Goal: Information Seeking & Learning: Learn about a topic

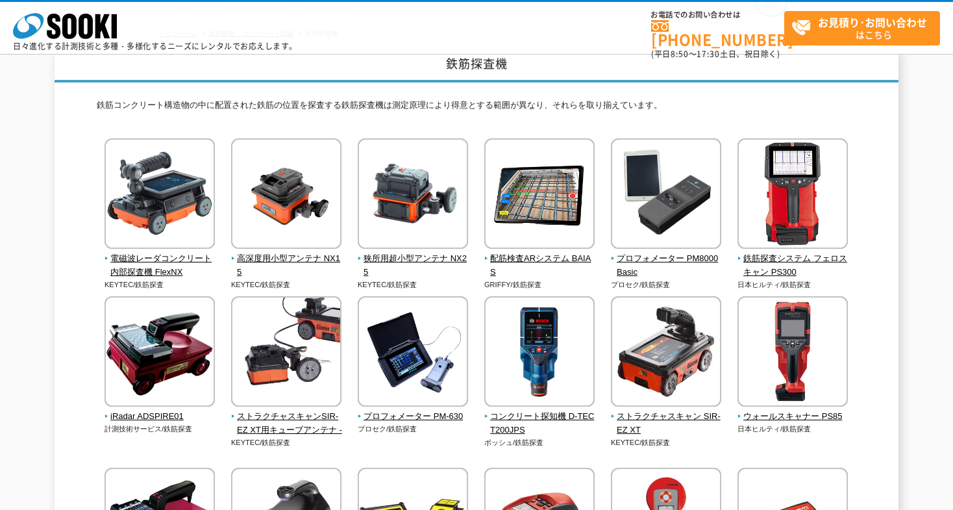
scroll to position [260, 0]
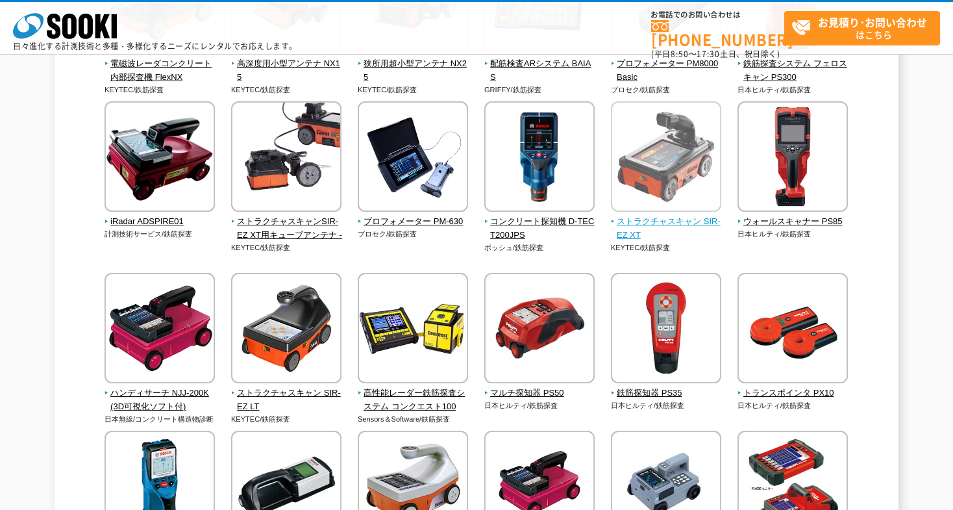
click at [647, 221] on span "ストラクチャスキャン SIR-EZ XT" at bounding box center [666, 228] width 111 height 27
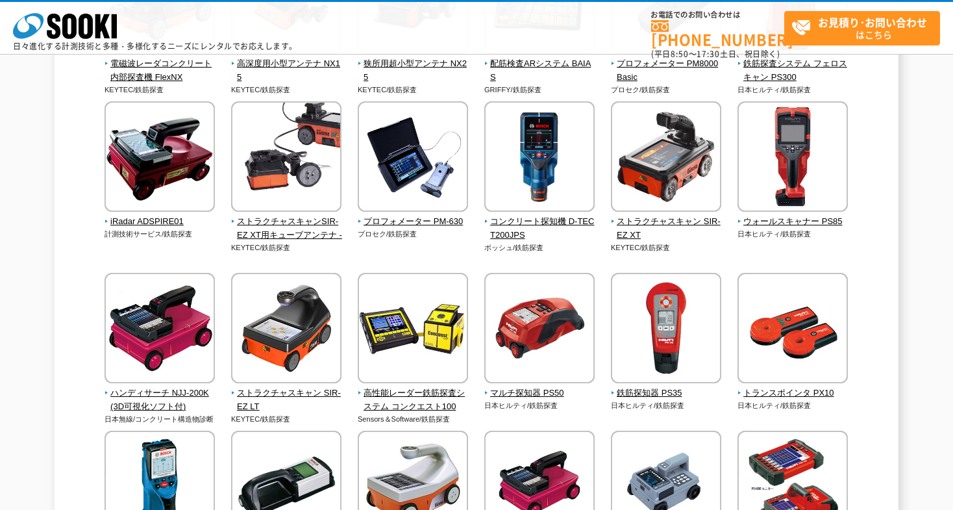
scroll to position [65, 0]
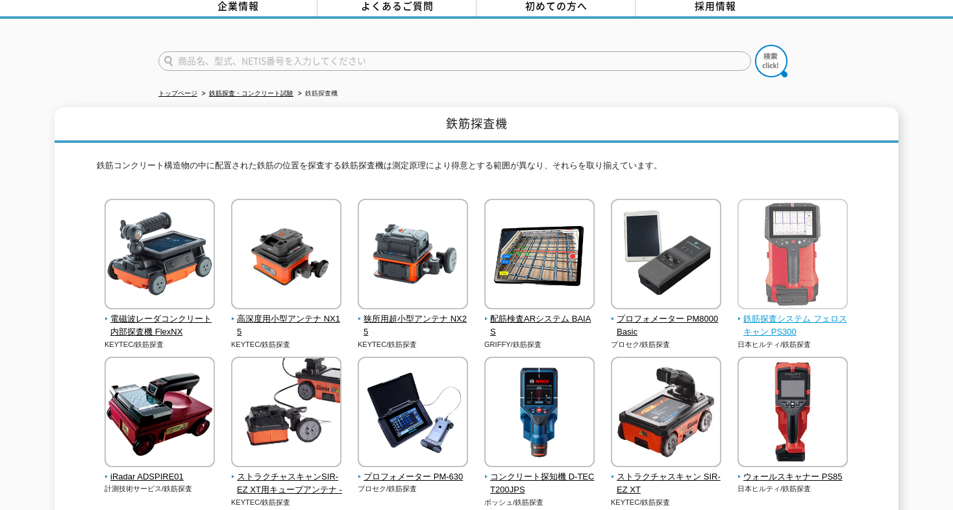
click at [760, 312] on span "鉄筋探査システム フェロスキャン PS300" at bounding box center [793, 325] width 111 height 27
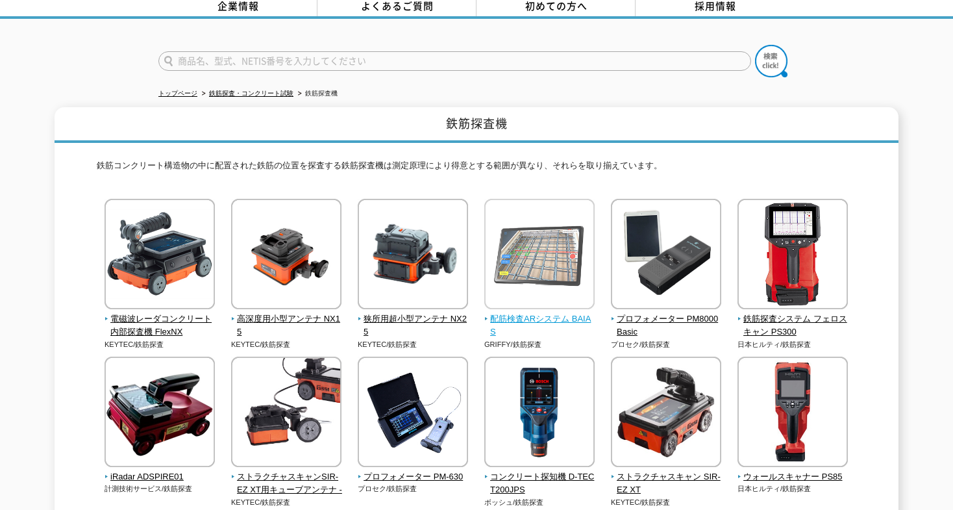
click at [544, 251] on img at bounding box center [539, 256] width 110 height 114
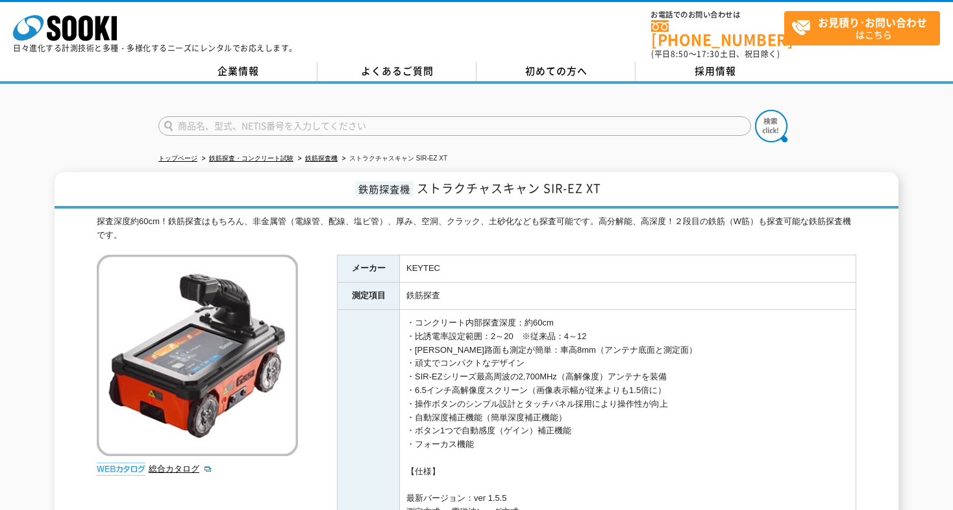
drag, startPoint x: 360, startPoint y: 269, endPoint x: 364, endPoint y: 262, distance: 7.6
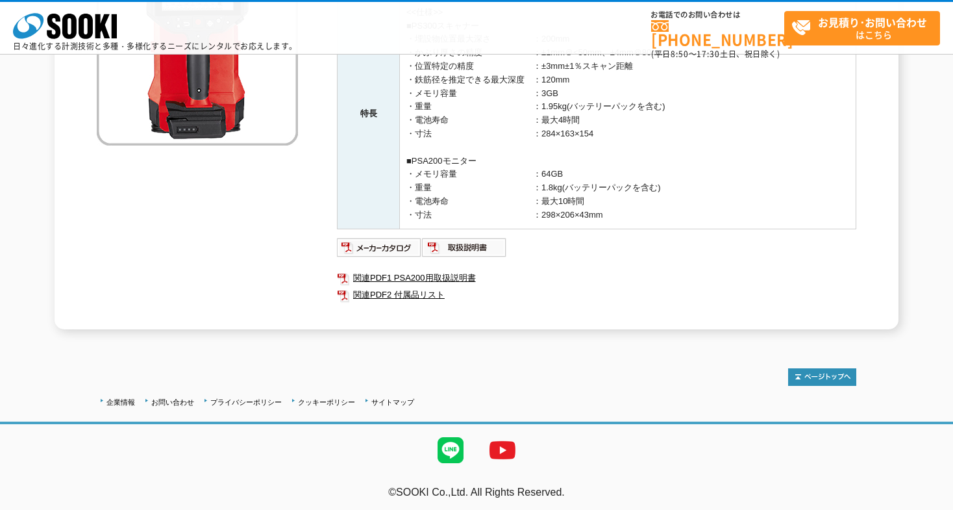
scroll to position [241, 0]
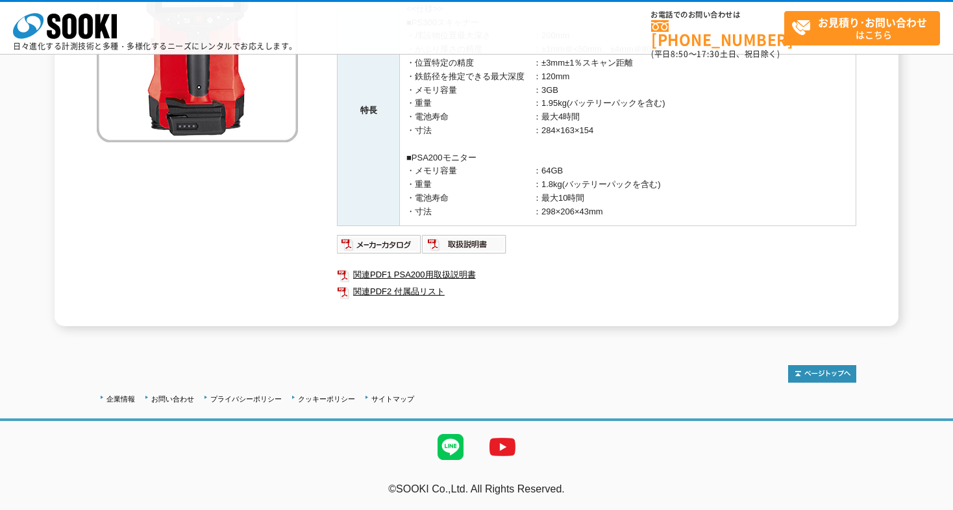
drag, startPoint x: 344, startPoint y: 228, endPoint x: 353, endPoint y: 219, distance: 12.4
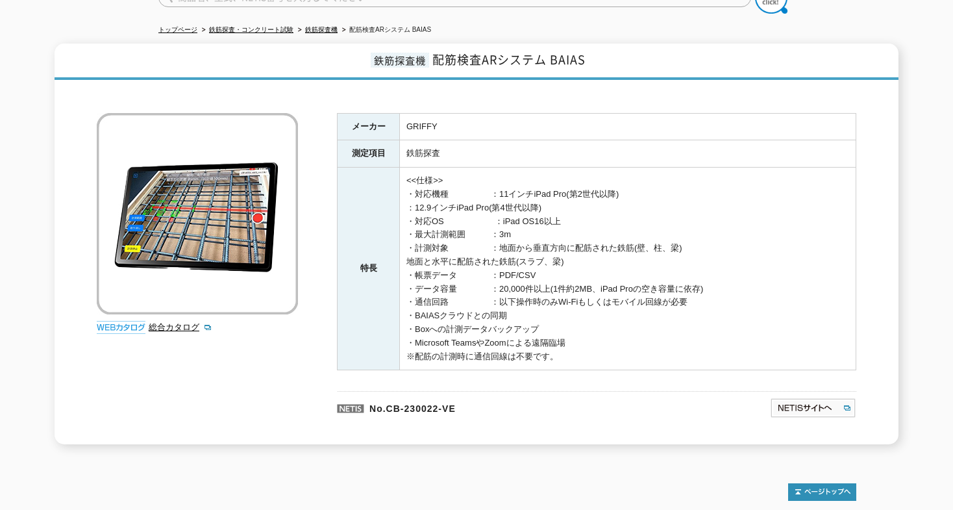
scroll to position [130, 0]
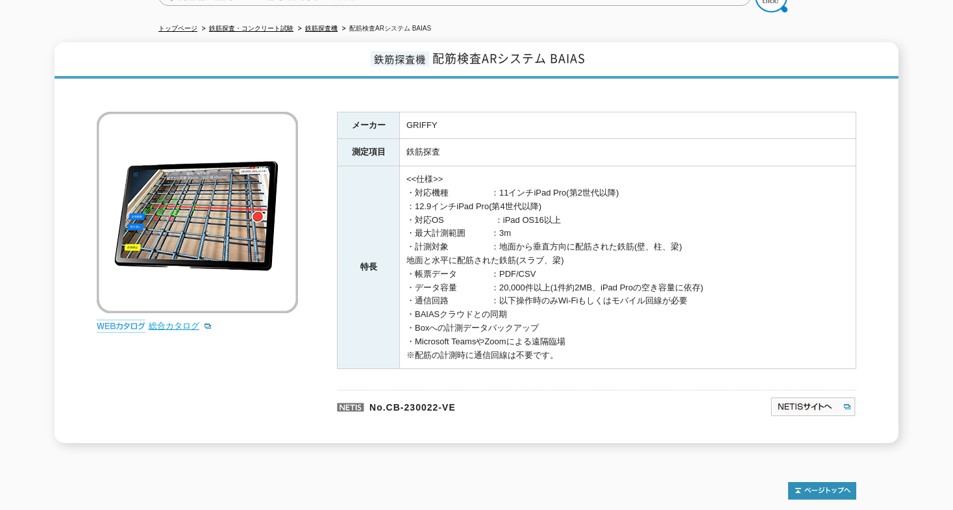
click at [173, 321] on link "総合カタログ" at bounding box center [181, 326] width 64 height 10
